Goal: Task Accomplishment & Management: Use online tool/utility

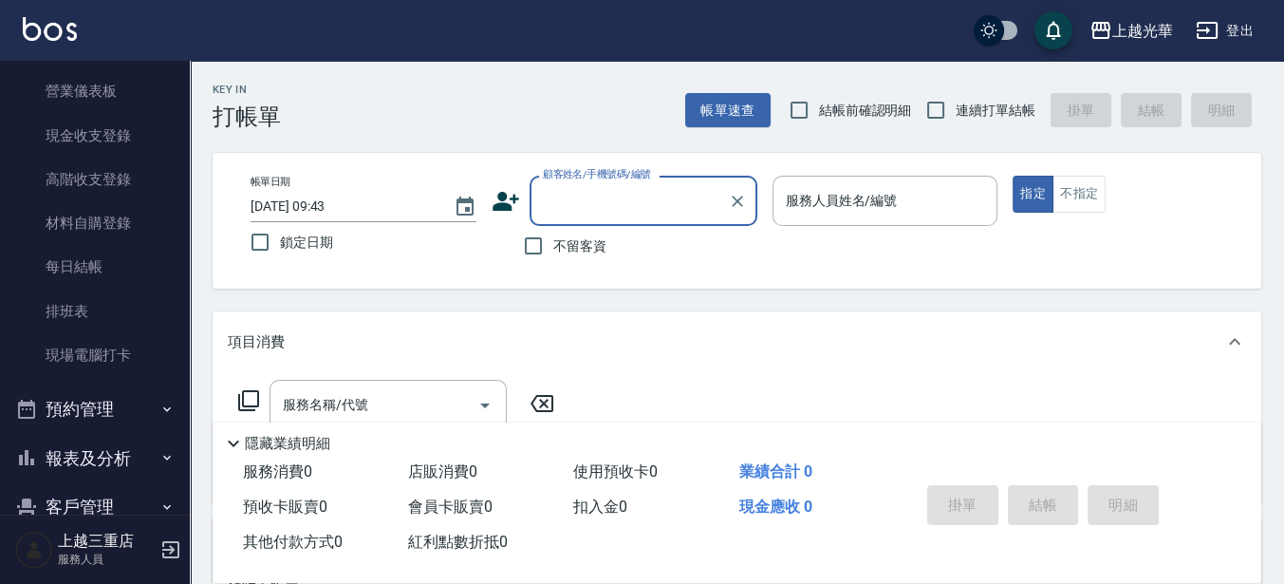
scroll to position [237, 0]
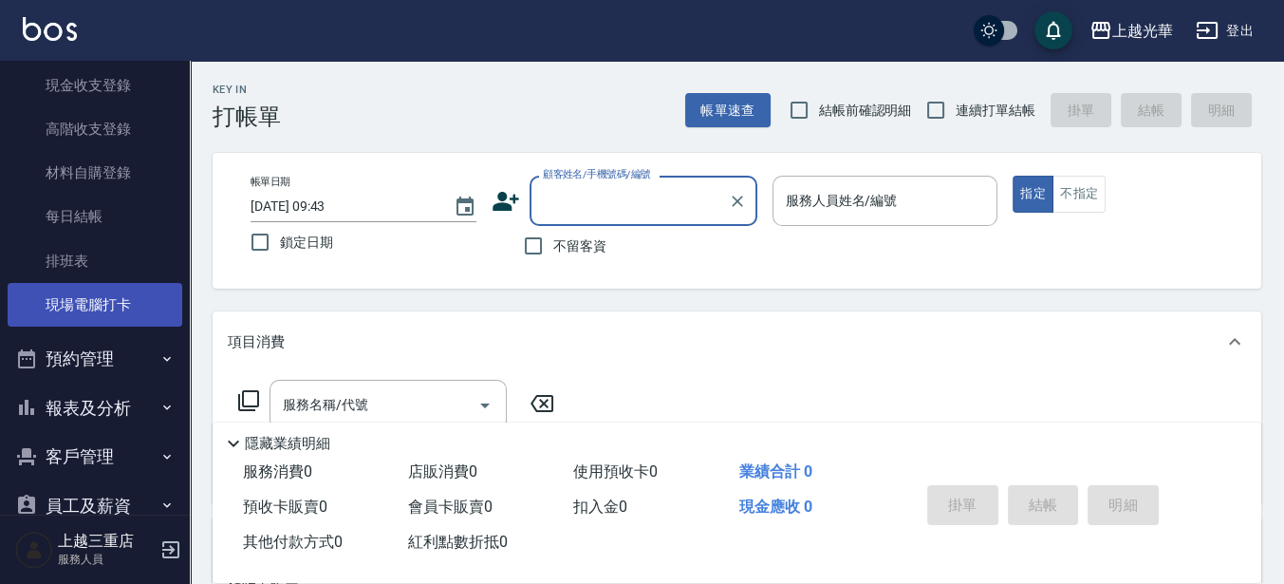
click at [90, 300] on link "現場電腦打卡" at bounding box center [95, 305] width 175 height 44
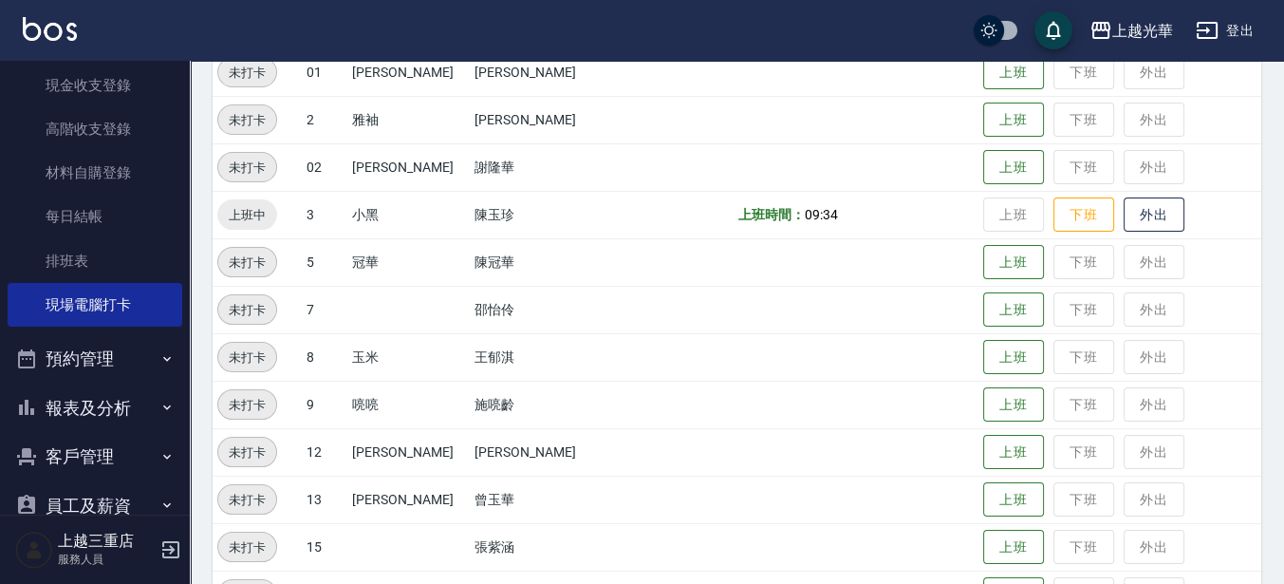
scroll to position [356, 0]
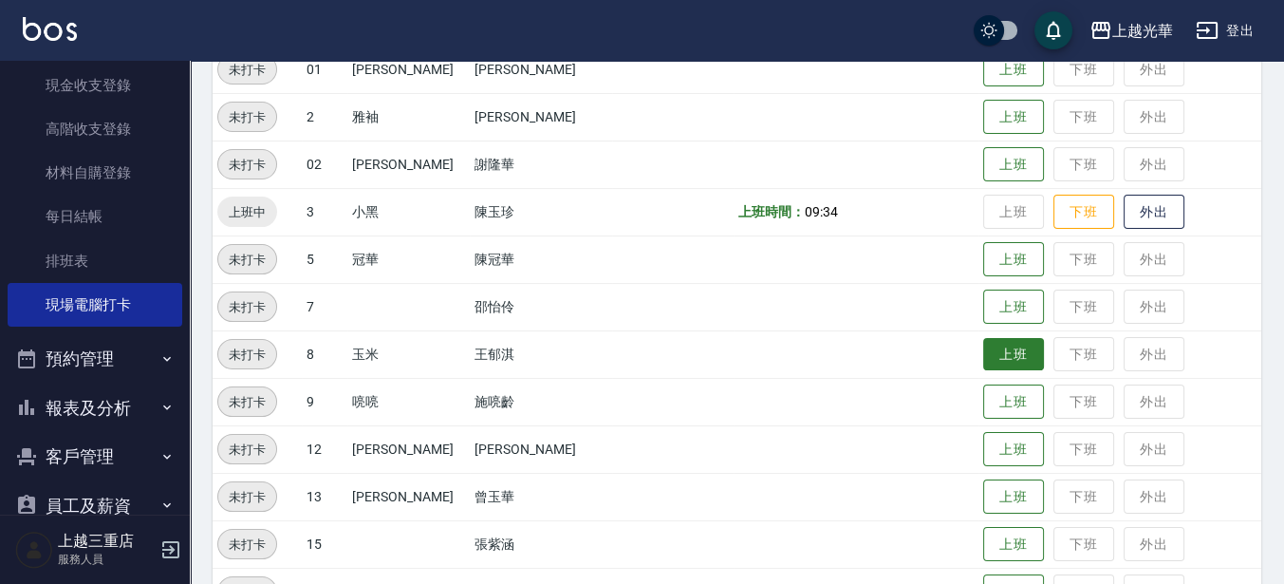
click at [985, 359] on button "上班" at bounding box center [1013, 354] width 61 height 33
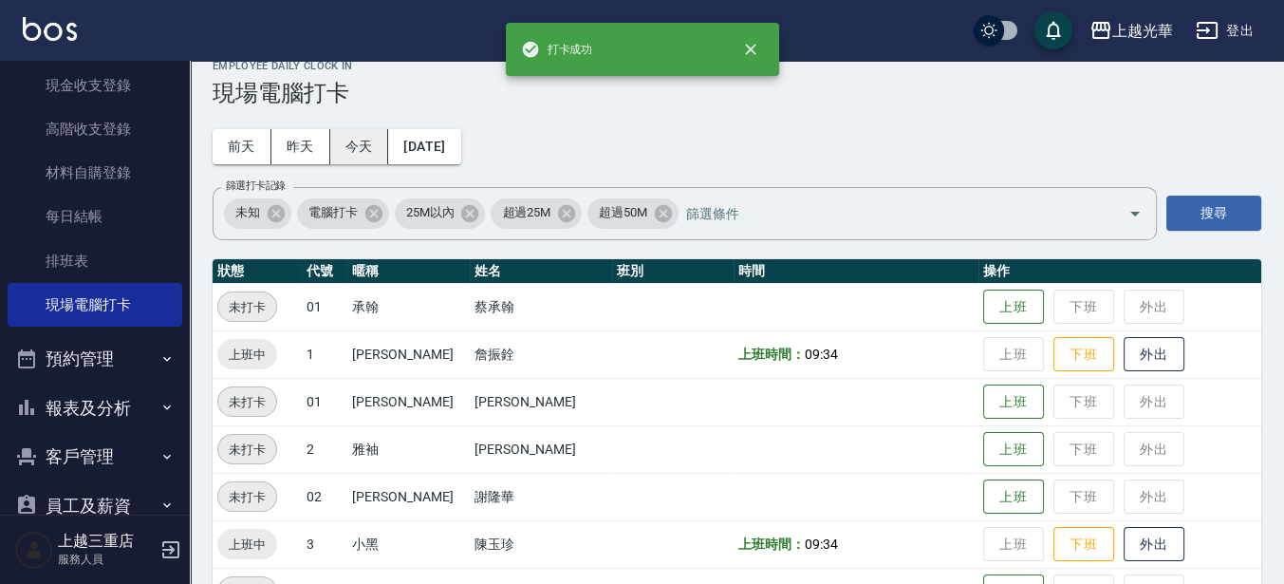
scroll to position [0, 0]
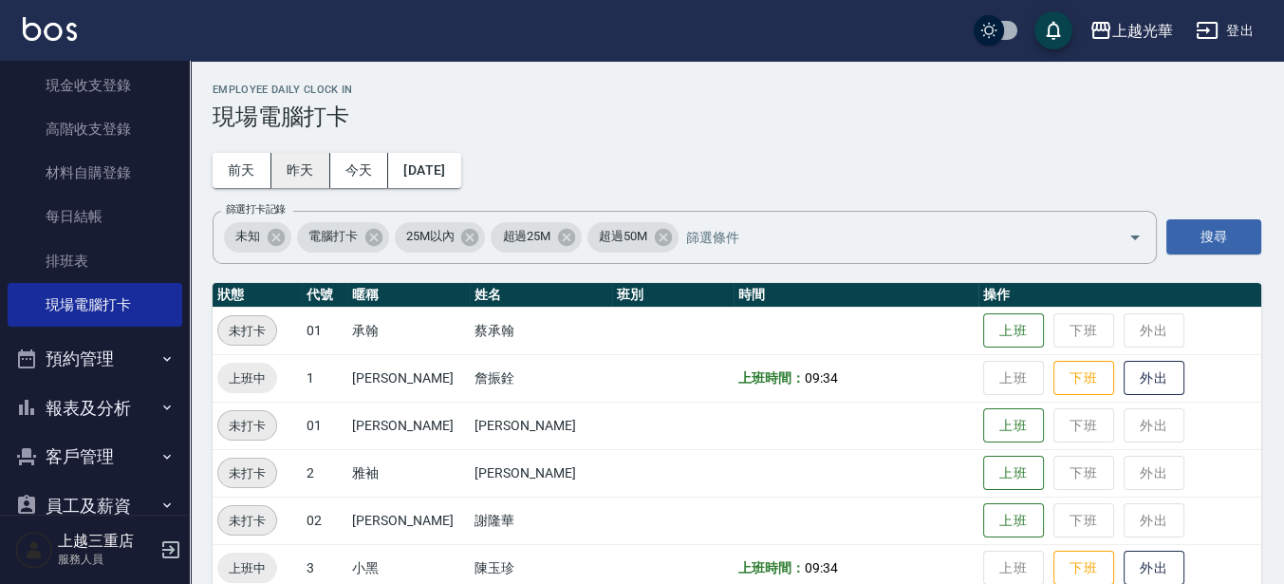
click at [305, 170] on button "昨天" at bounding box center [300, 170] width 59 height 35
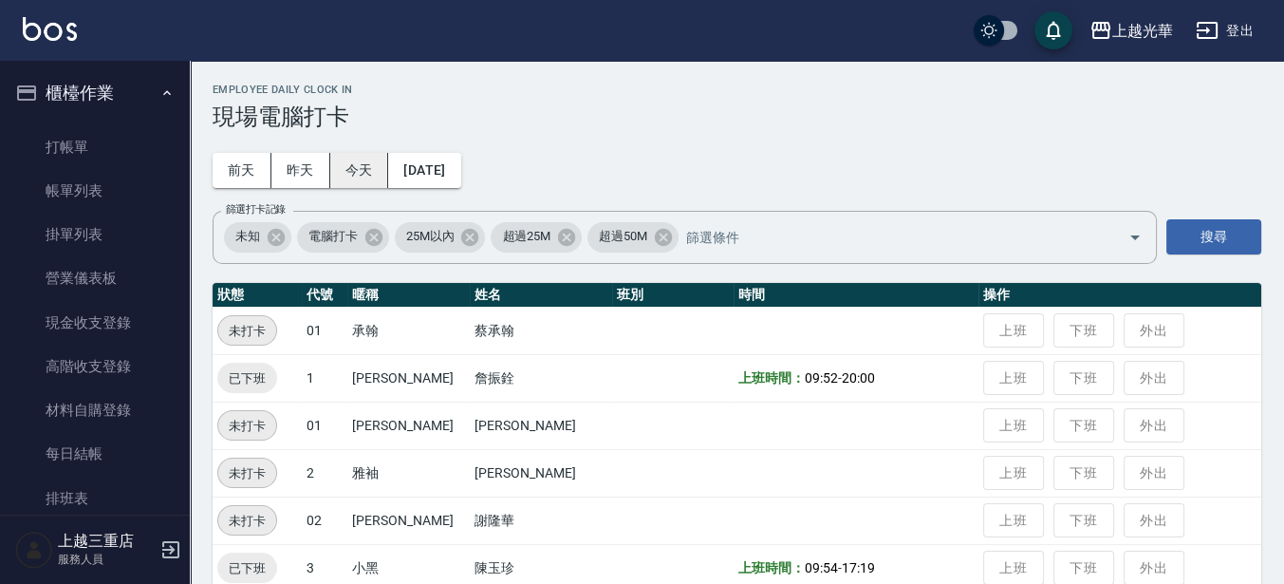
click at [353, 169] on button "今天" at bounding box center [359, 170] width 59 height 35
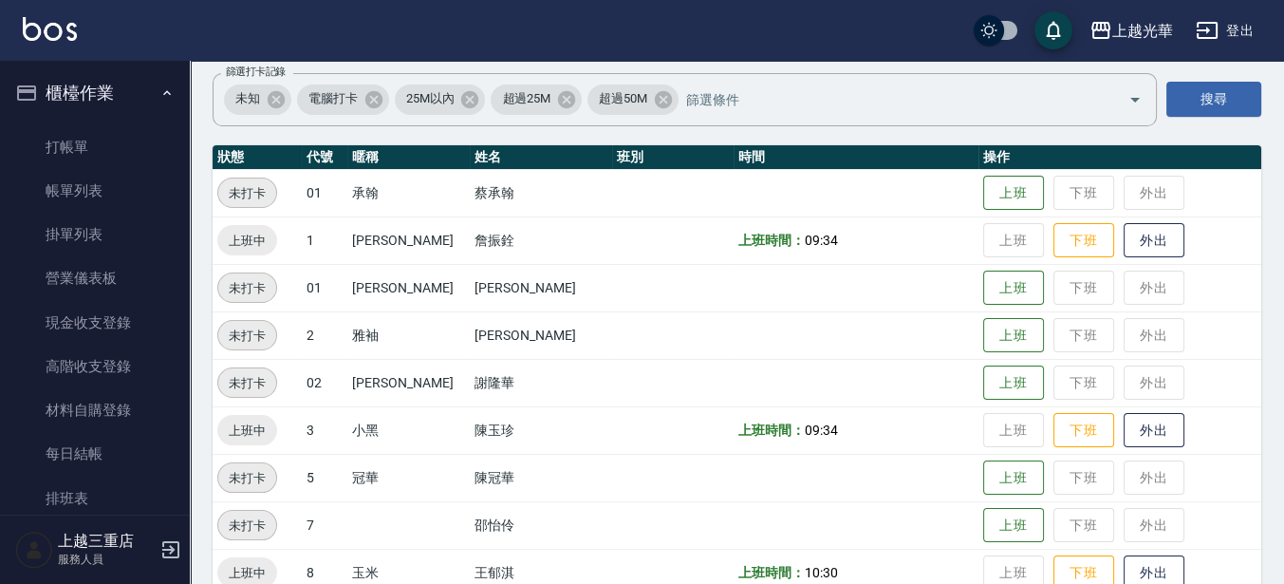
scroll to position [237, 0]
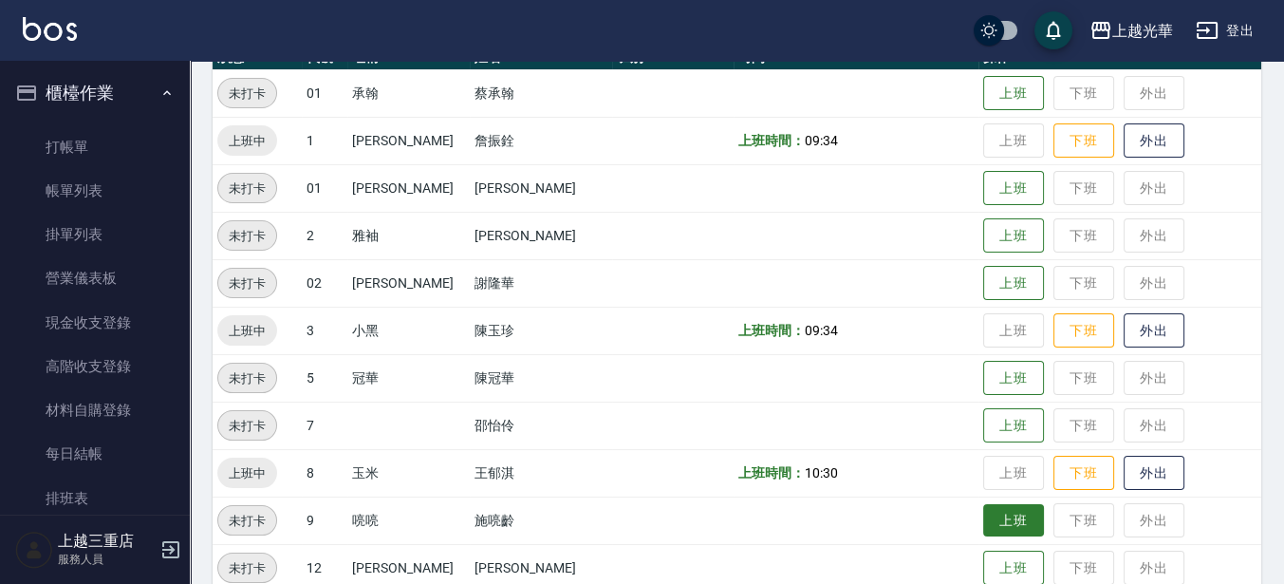
click at [1003, 511] on button "上班" at bounding box center [1013, 520] width 61 height 33
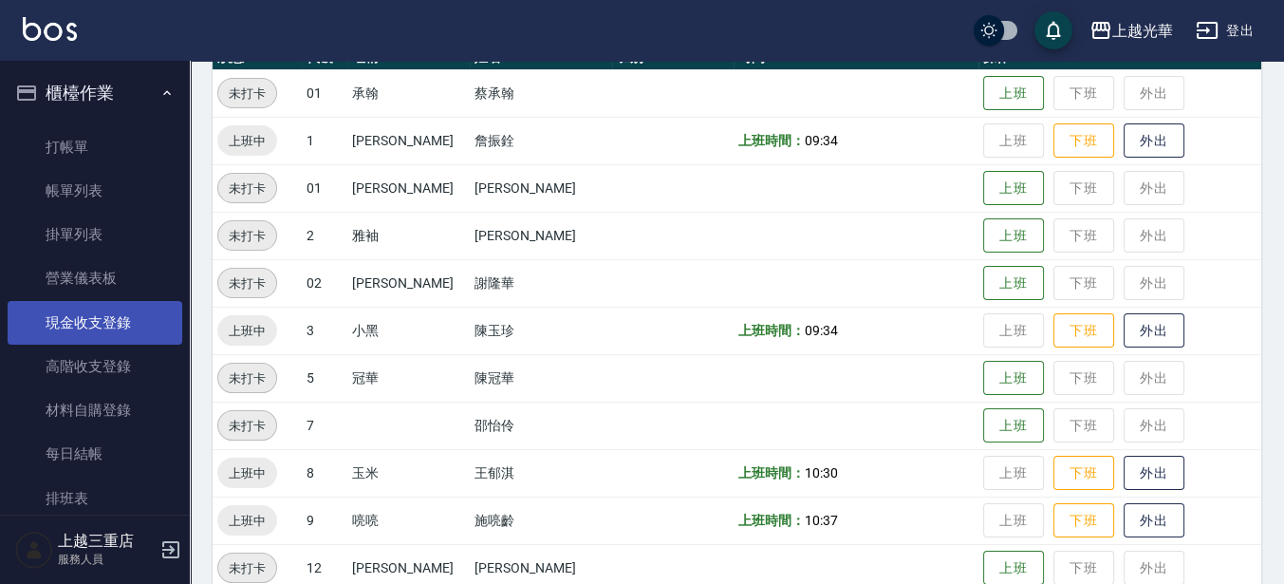
click at [34, 335] on link "現金收支登錄" at bounding box center [95, 323] width 175 height 44
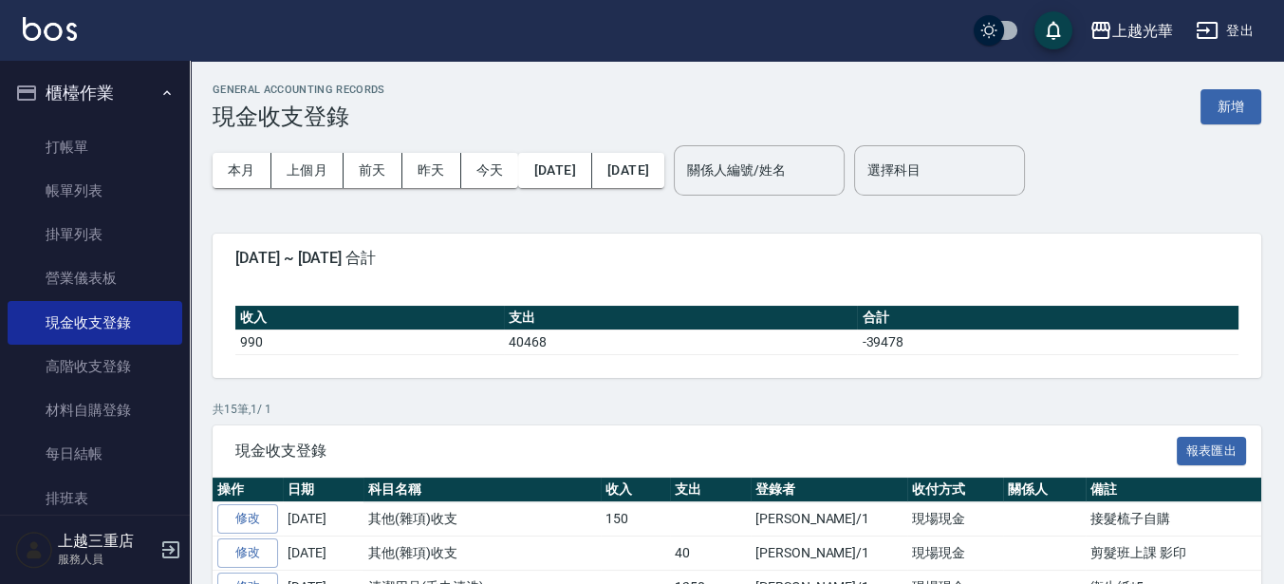
drag, startPoint x: 1264, startPoint y: 121, endPoint x: 1196, endPoint y: 118, distance: 68.4
click at [1262, 121] on div "GENERAL ACCOUNTING RECORDS 現金收支登錄 新增 本月 上個月 [DATE] [DATE] [DATE] [DATE] [DATE] …" at bounding box center [737, 573] width 1094 height 1025
click at [1193, 118] on div "GENERAL ACCOUNTING RECORDS 現金收支登錄 新增" at bounding box center [737, 107] width 1049 height 47
click at [1215, 117] on button "新增" at bounding box center [1231, 106] width 61 height 35
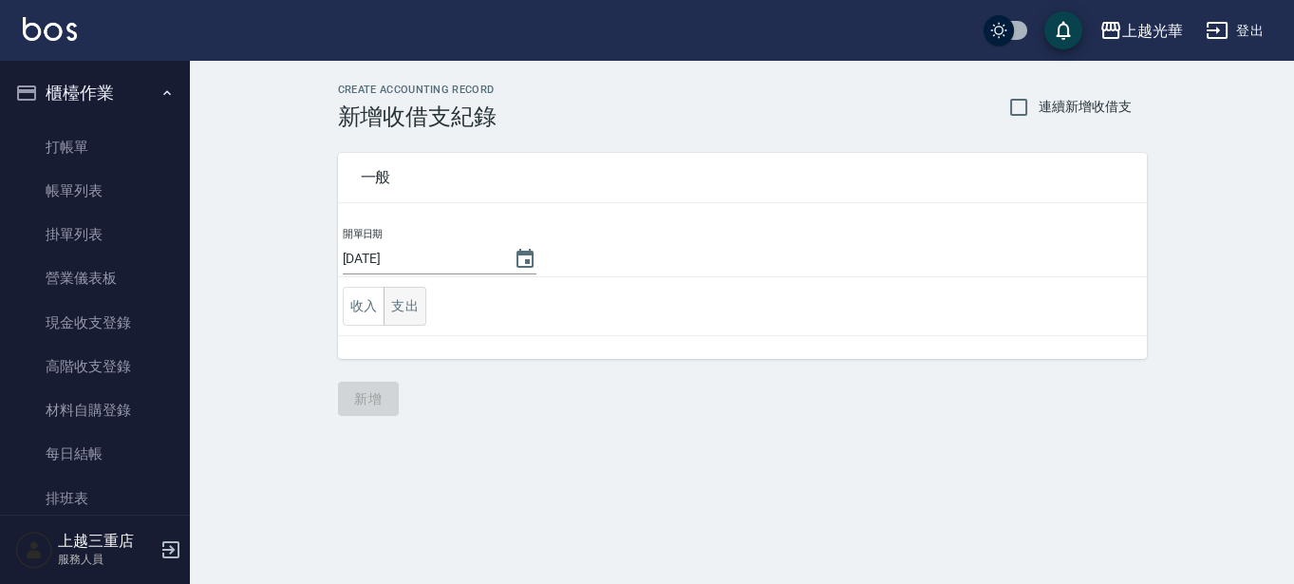
click at [394, 314] on button "支出" at bounding box center [404, 306] width 43 height 39
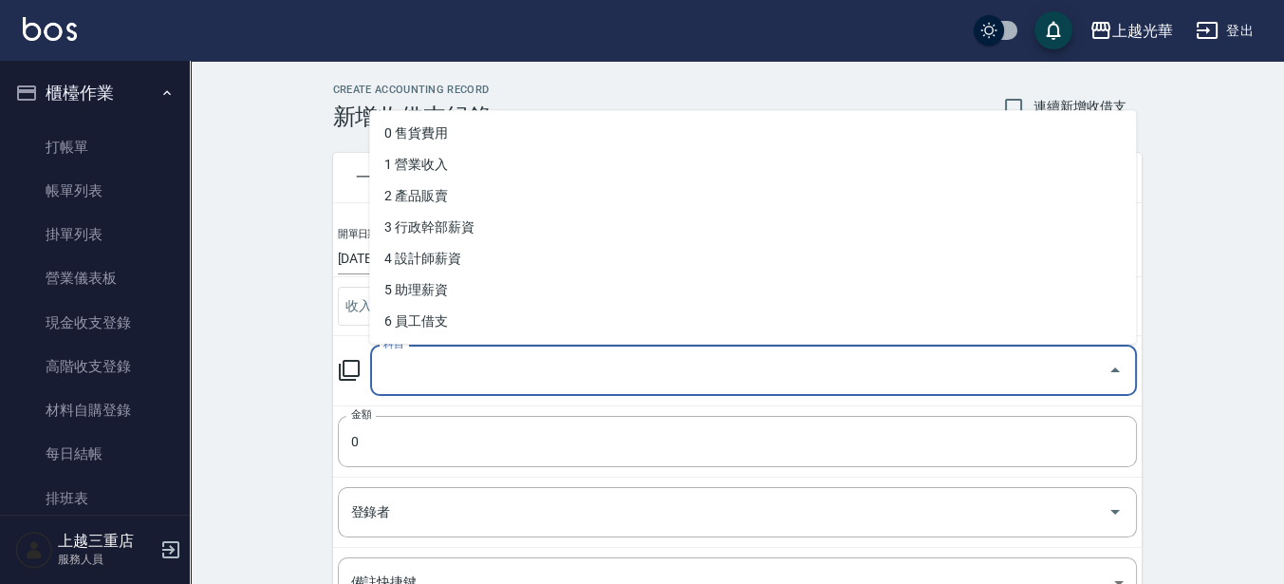
click at [400, 355] on div "科目 科目" at bounding box center [753, 370] width 767 height 50
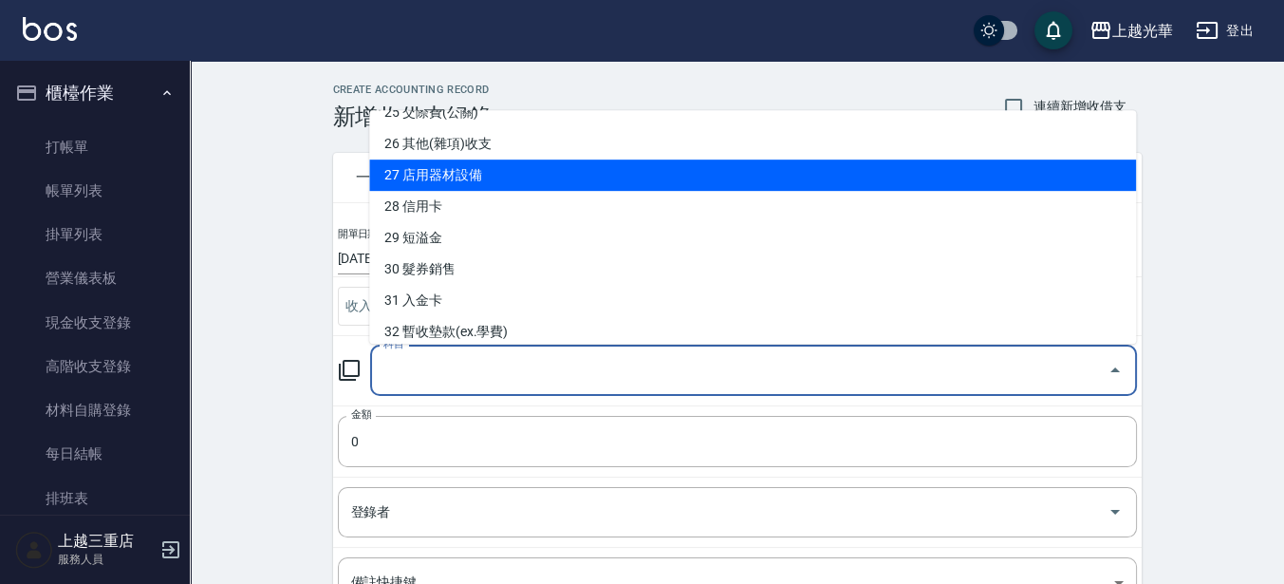
scroll to position [831, 0]
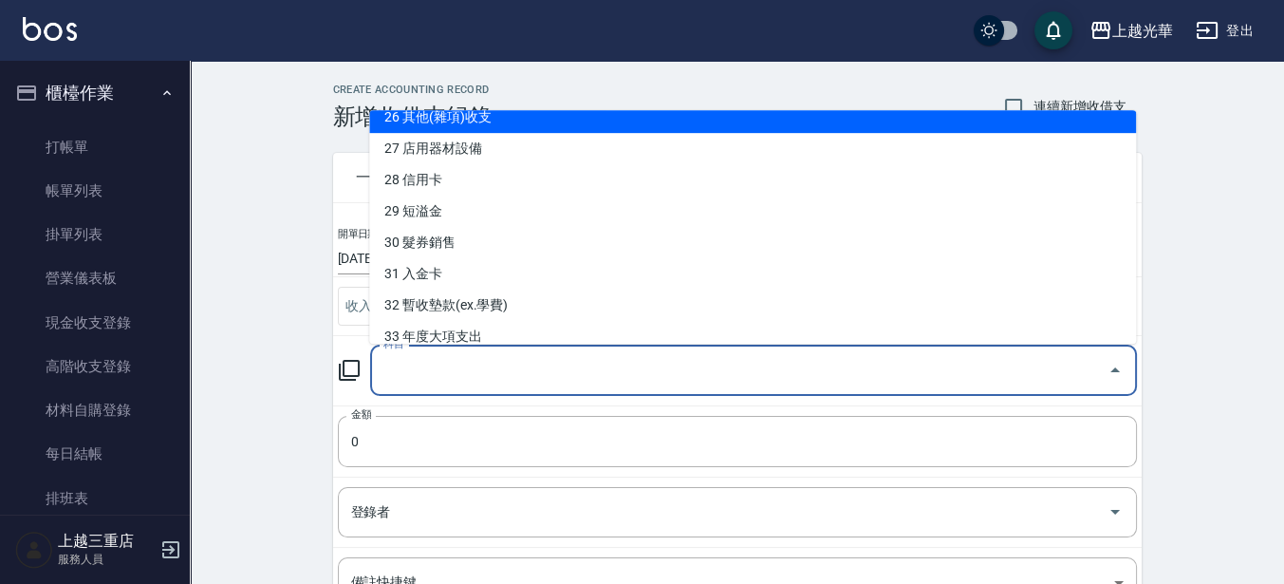
click at [559, 131] on li "26 其他(雜項)收支" at bounding box center [752, 117] width 767 height 31
type input "26 其他(雜項)收支"
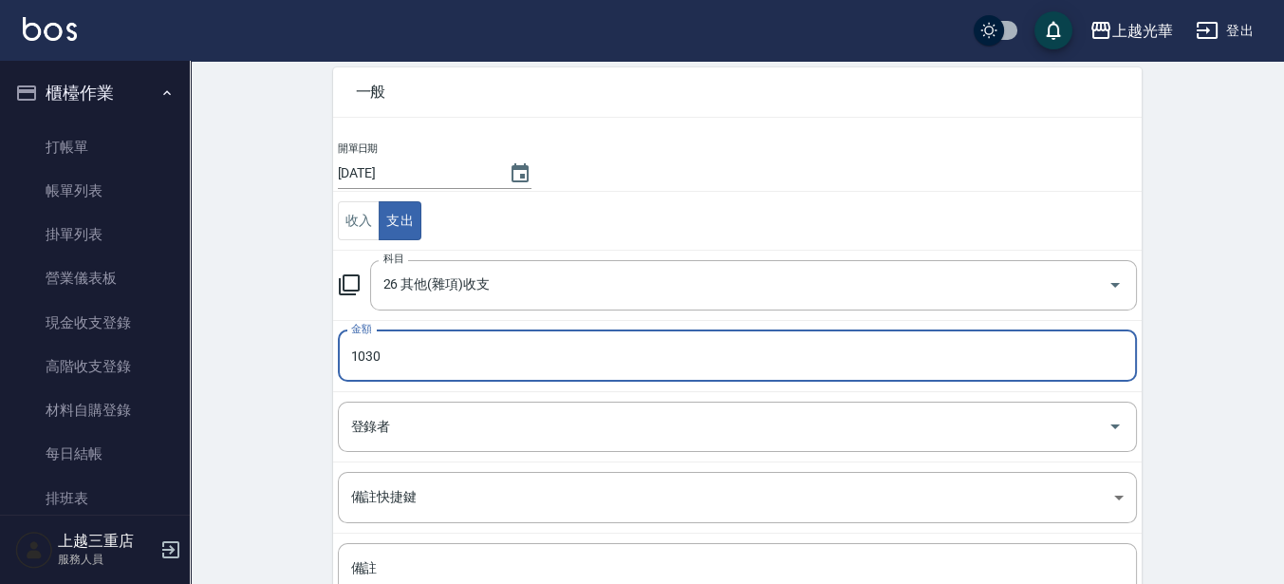
scroll to position [119, 0]
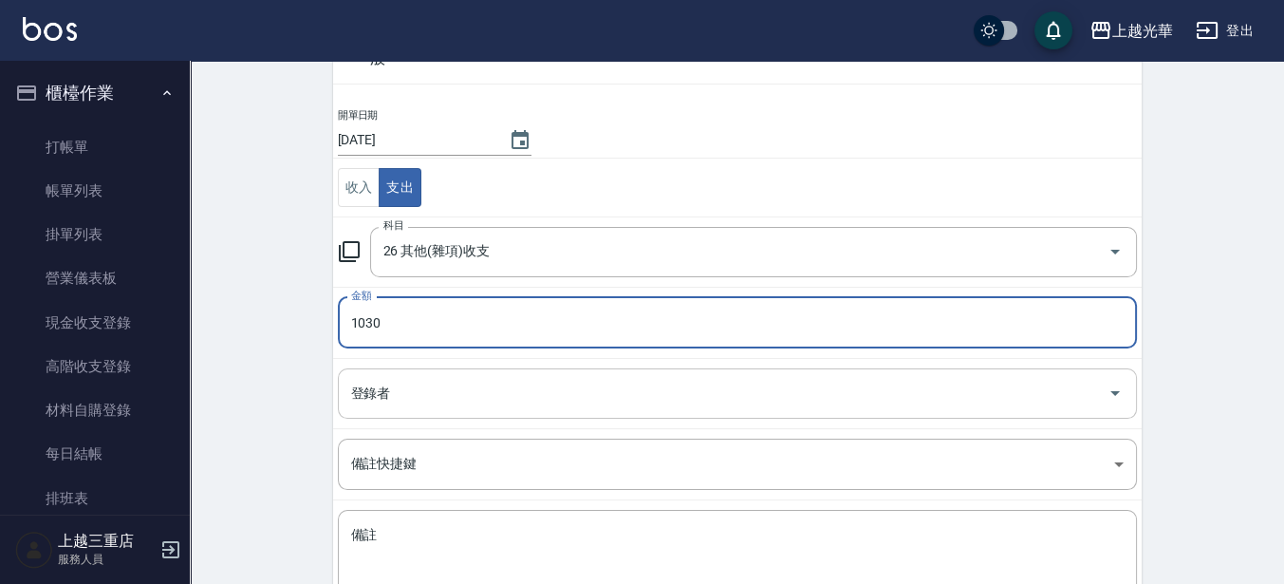
type input "1030"
click at [533, 401] on input "登錄者" at bounding box center [723, 393] width 754 height 33
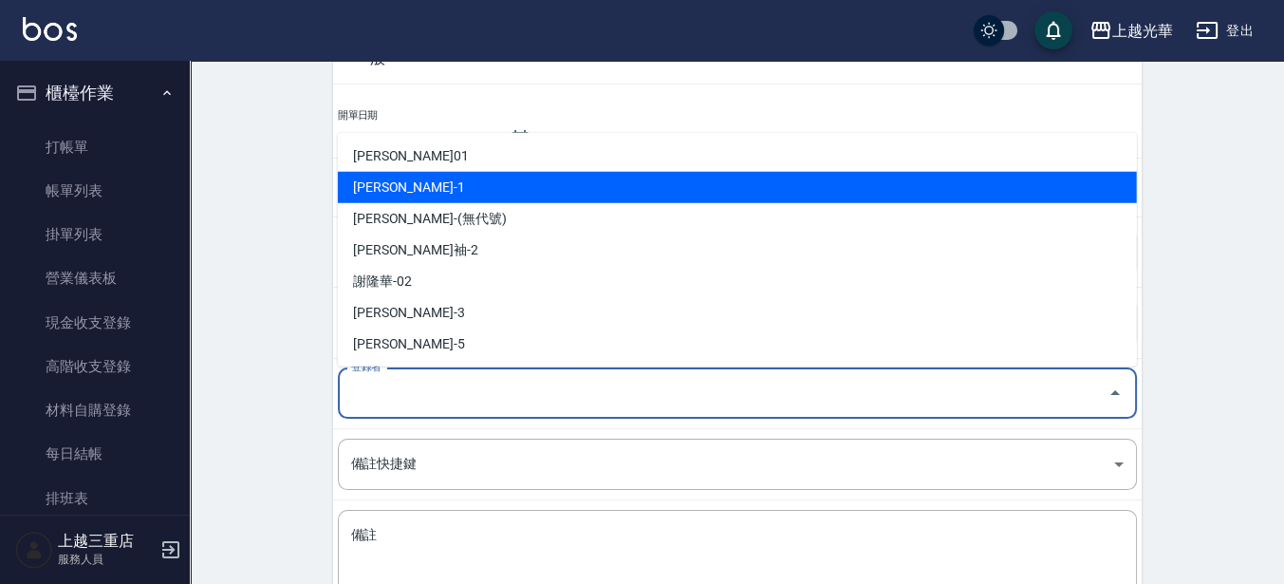
click at [460, 188] on li "[PERSON_NAME]-1" at bounding box center [737, 187] width 799 height 31
type input "[PERSON_NAME]-1"
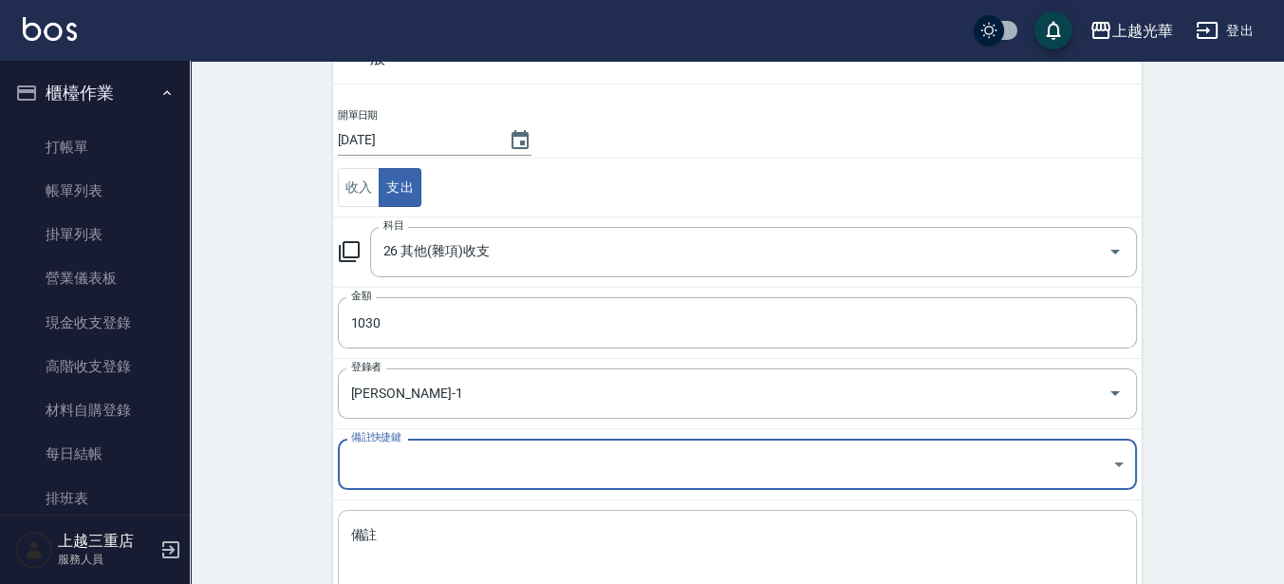
click at [437, 526] on textarea "備註" at bounding box center [737, 558] width 773 height 65
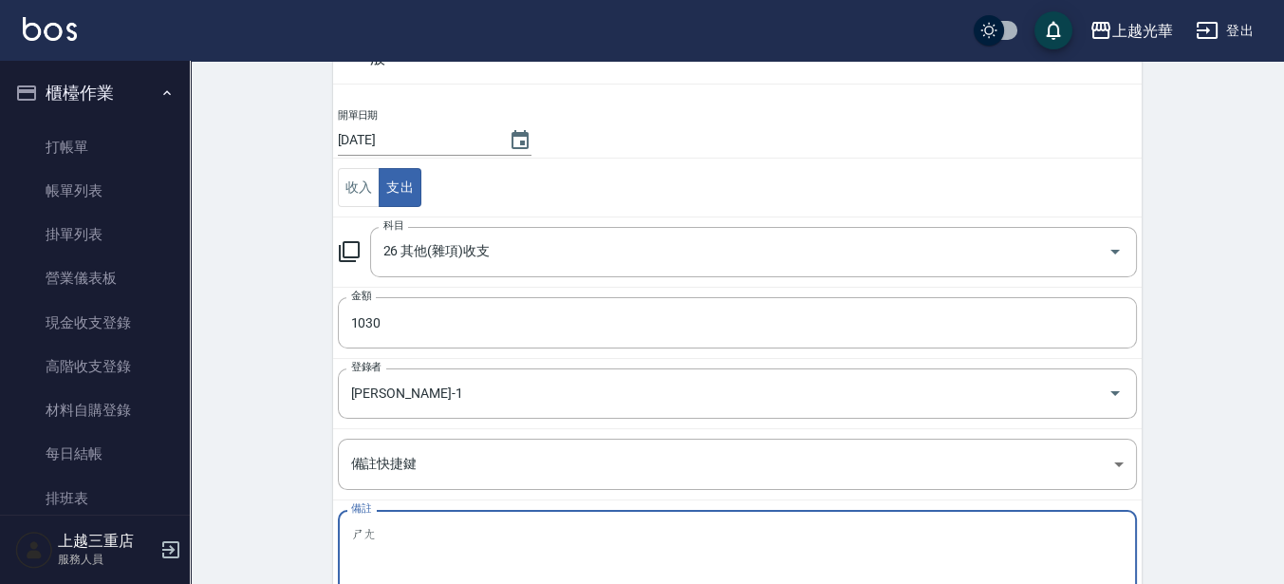
type textarea "ㄕ"
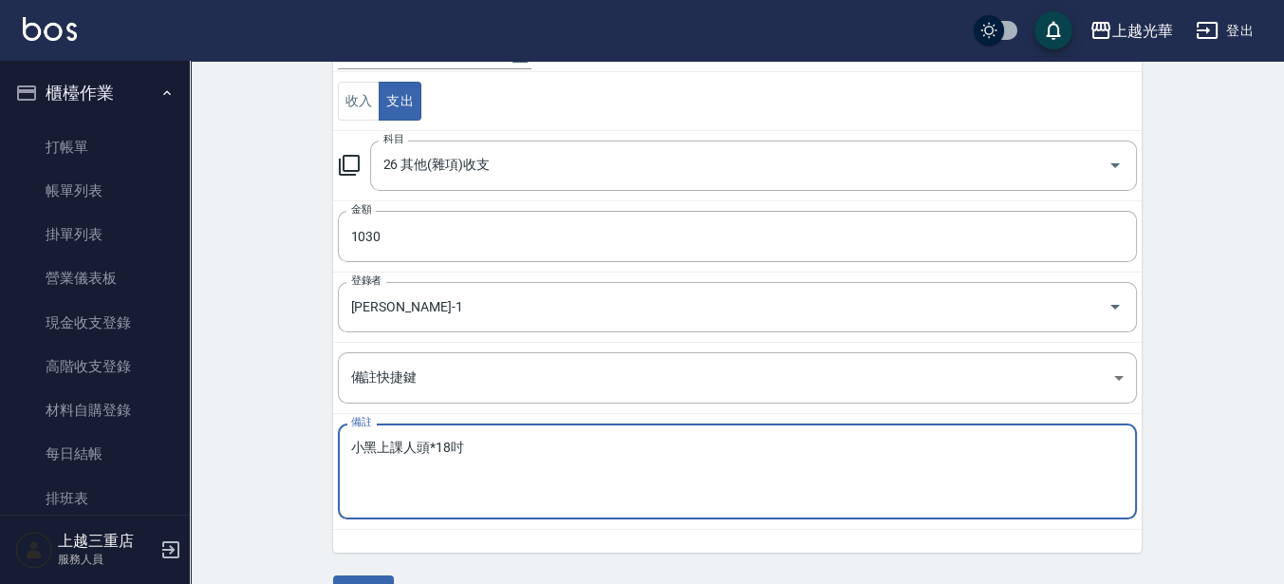
scroll to position [237, 0]
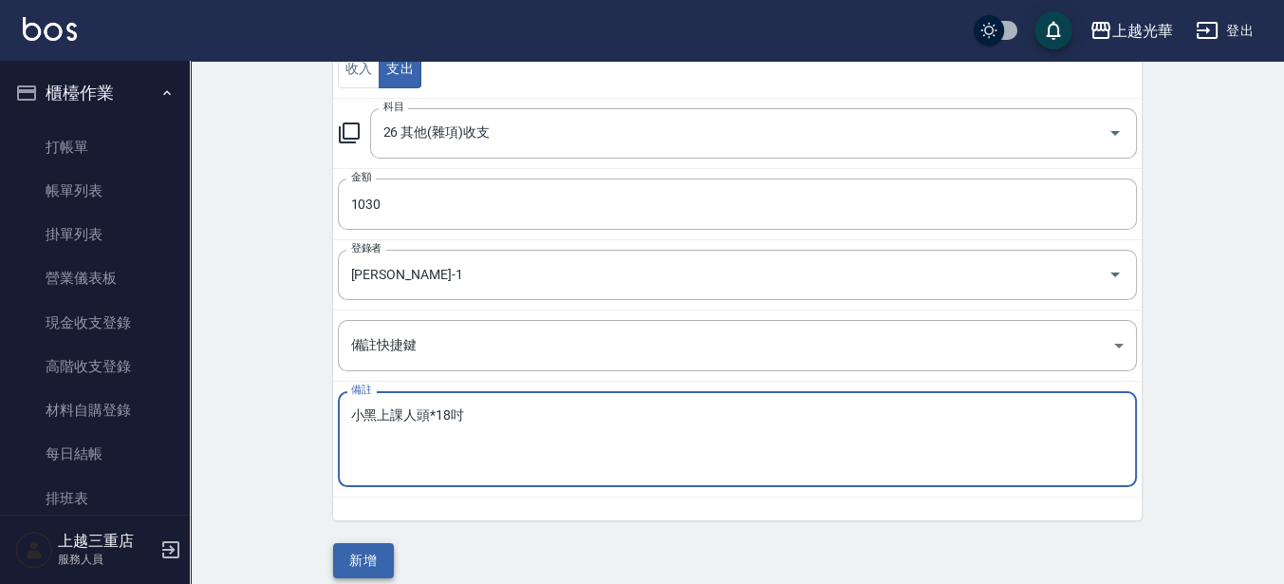
type textarea "小黑上課人頭*18吋"
click at [372, 569] on button "新增" at bounding box center [363, 560] width 61 height 35
